Goal: Entertainment & Leisure: Consume media (video, audio)

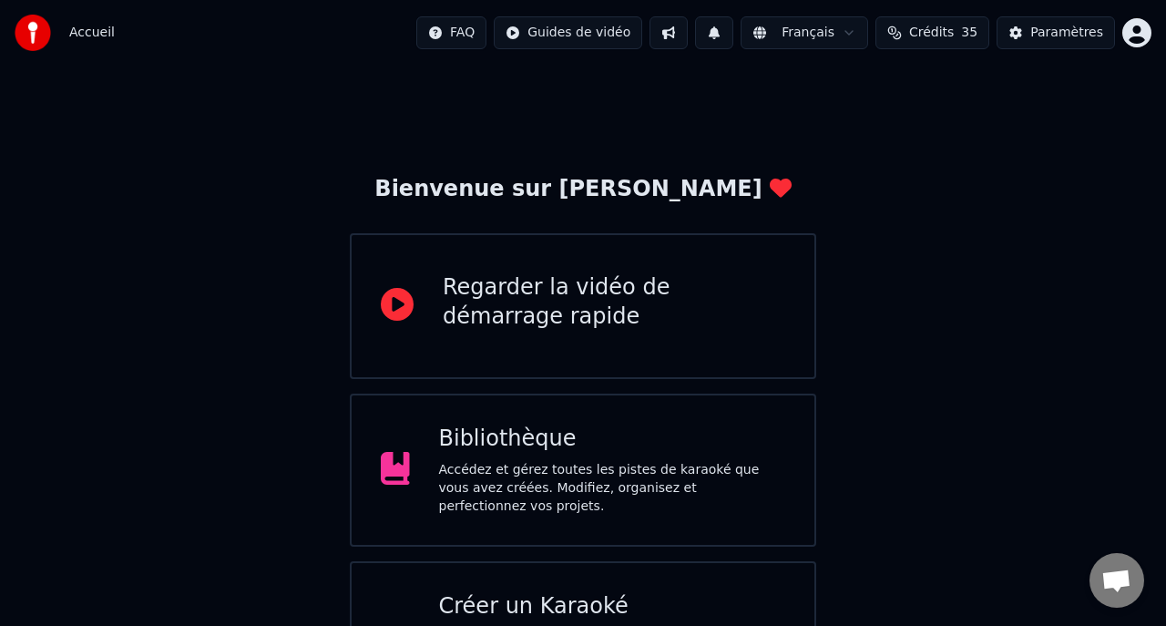
click at [632, 463] on div "Accédez et gérez toutes les pistes de karaoké que vous avez créées. Modifiez, o…" at bounding box center [612, 488] width 347 height 55
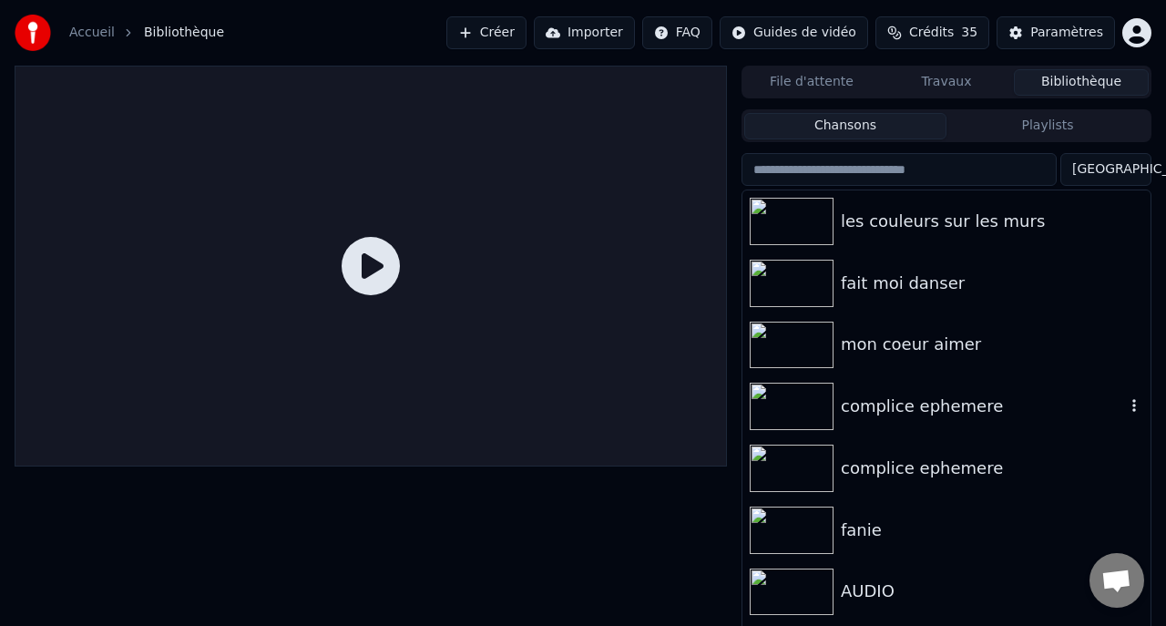
click at [794, 415] on img at bounding box center [792, 406] width 84 height 47
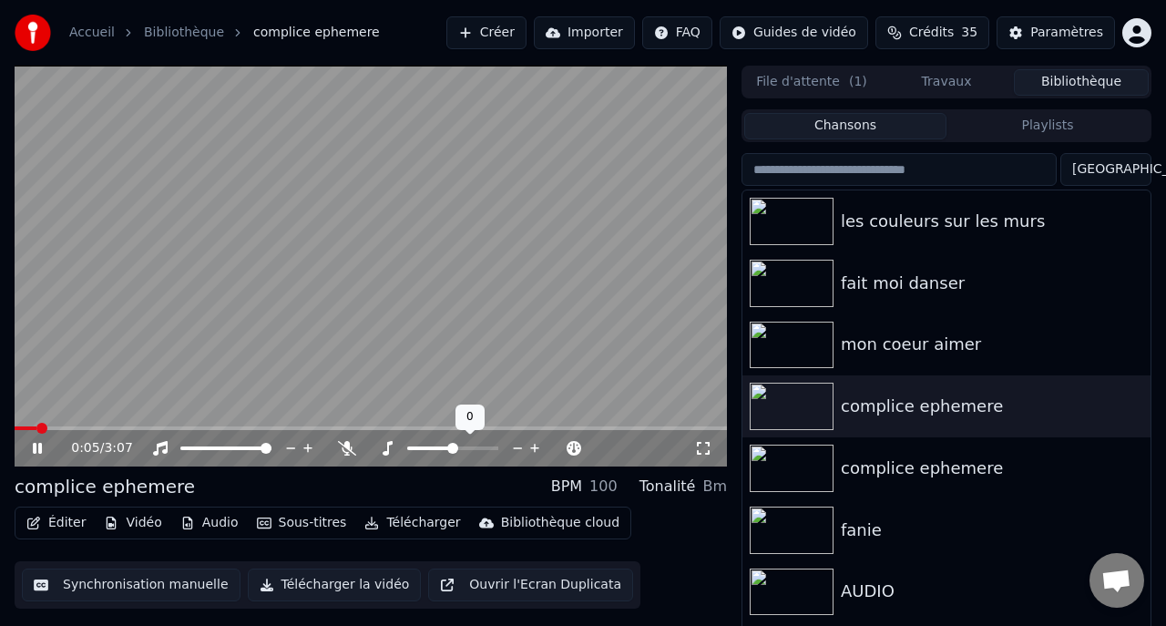
click at [518, 447] on icon at bounding box center [518, 448] width 9 height 2
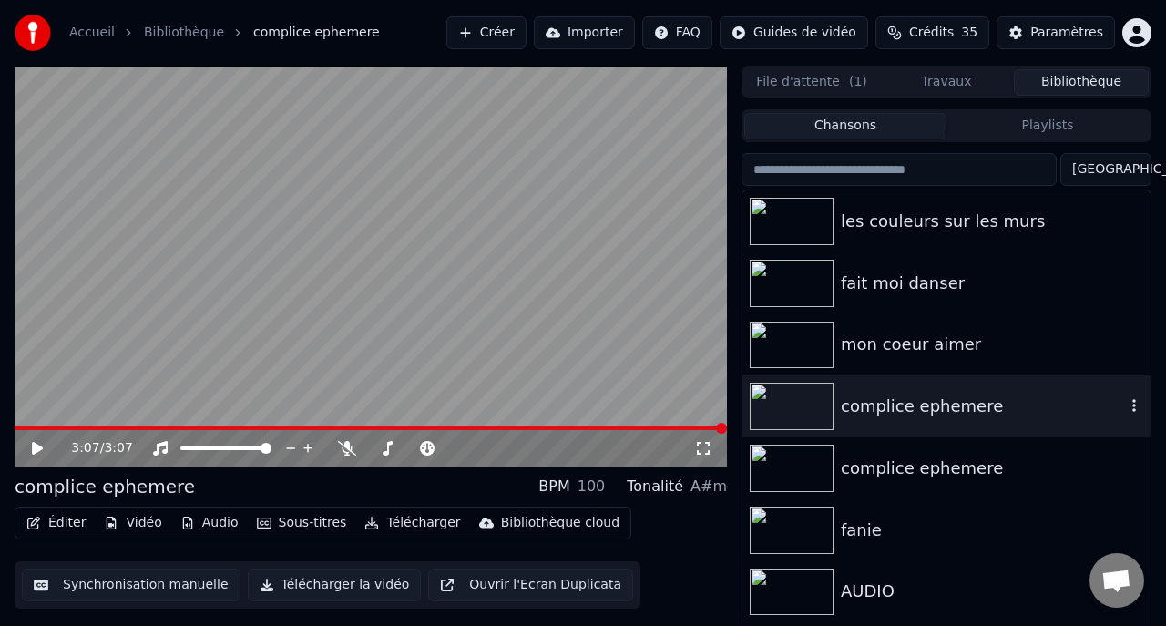
click at [953, 421] on div "complice ephemere" at bounding box center [947, 406] width 408 height 62
click at [36, 451] on icon at bounding box center [37, 448] width 11 height 13
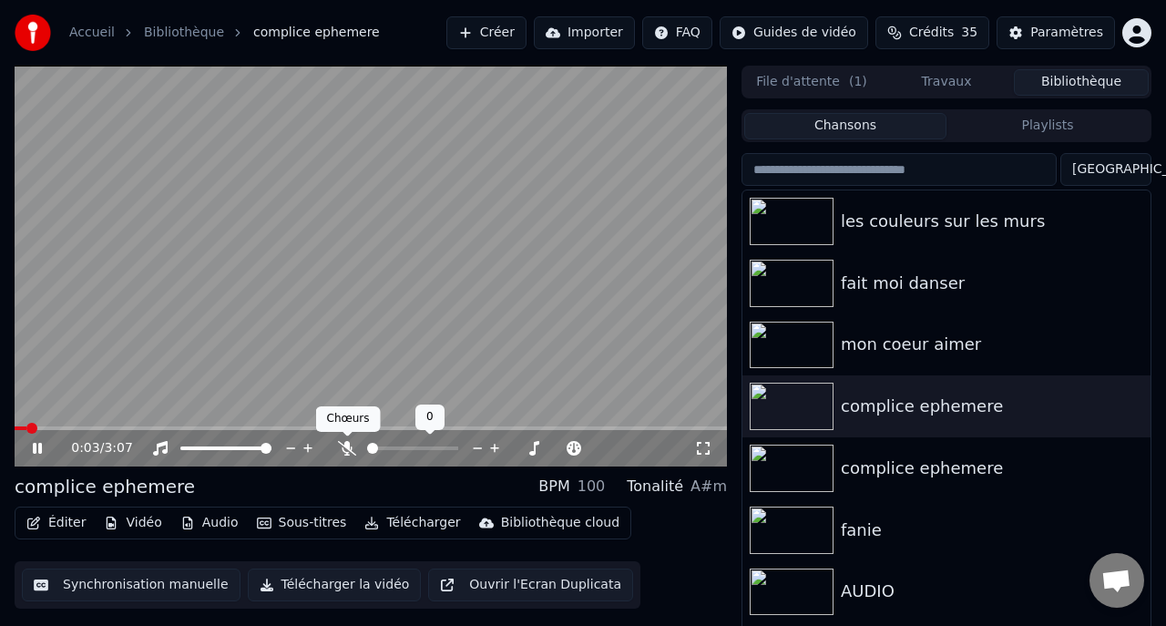
click at [348, 449] on icon at bounding box center [347, 448] width 18 height 15
